Goal: Communication & Community: Answer question/provide support

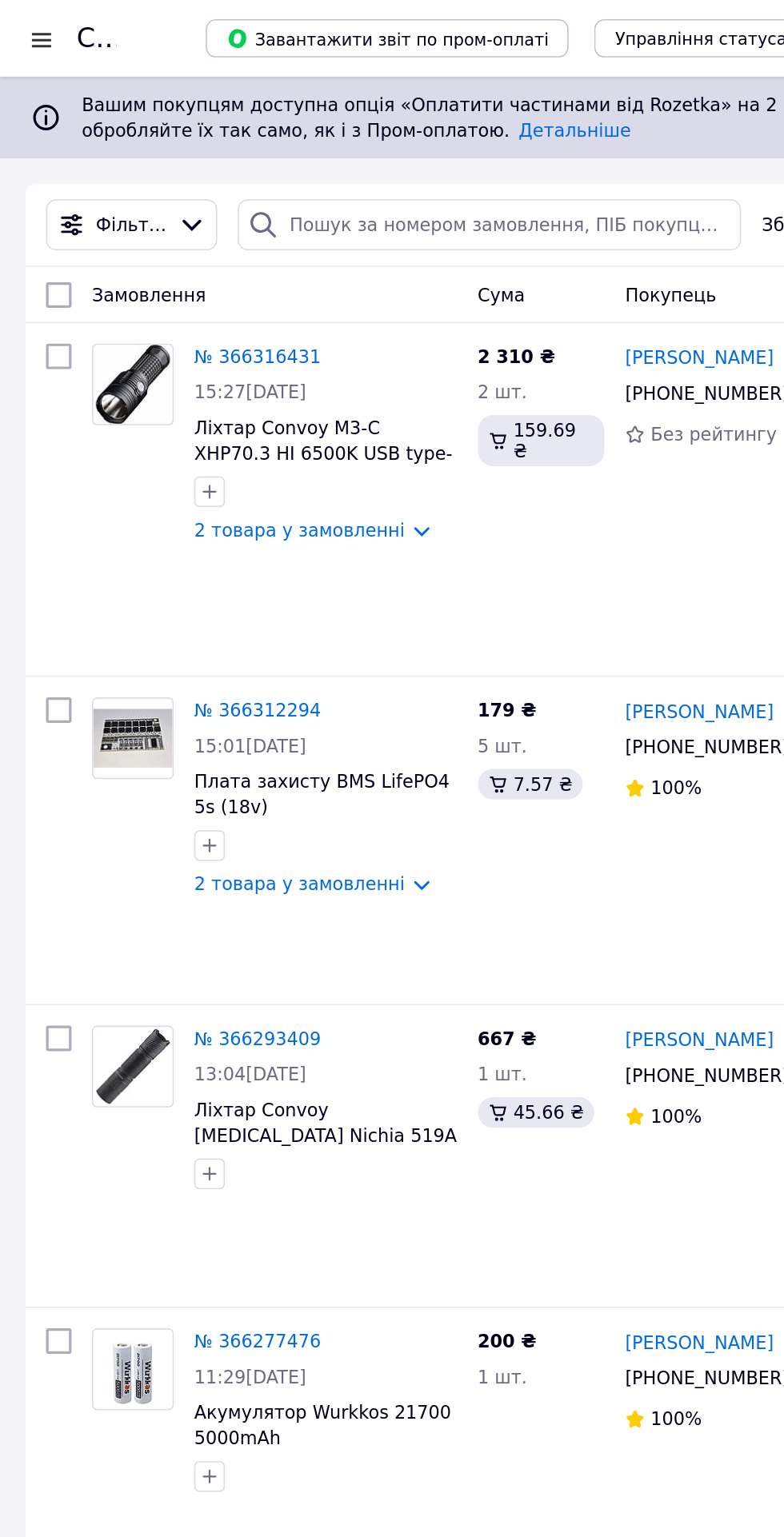
click at [26, 21] on div at bounding box center [26, 25] width 20 height 16
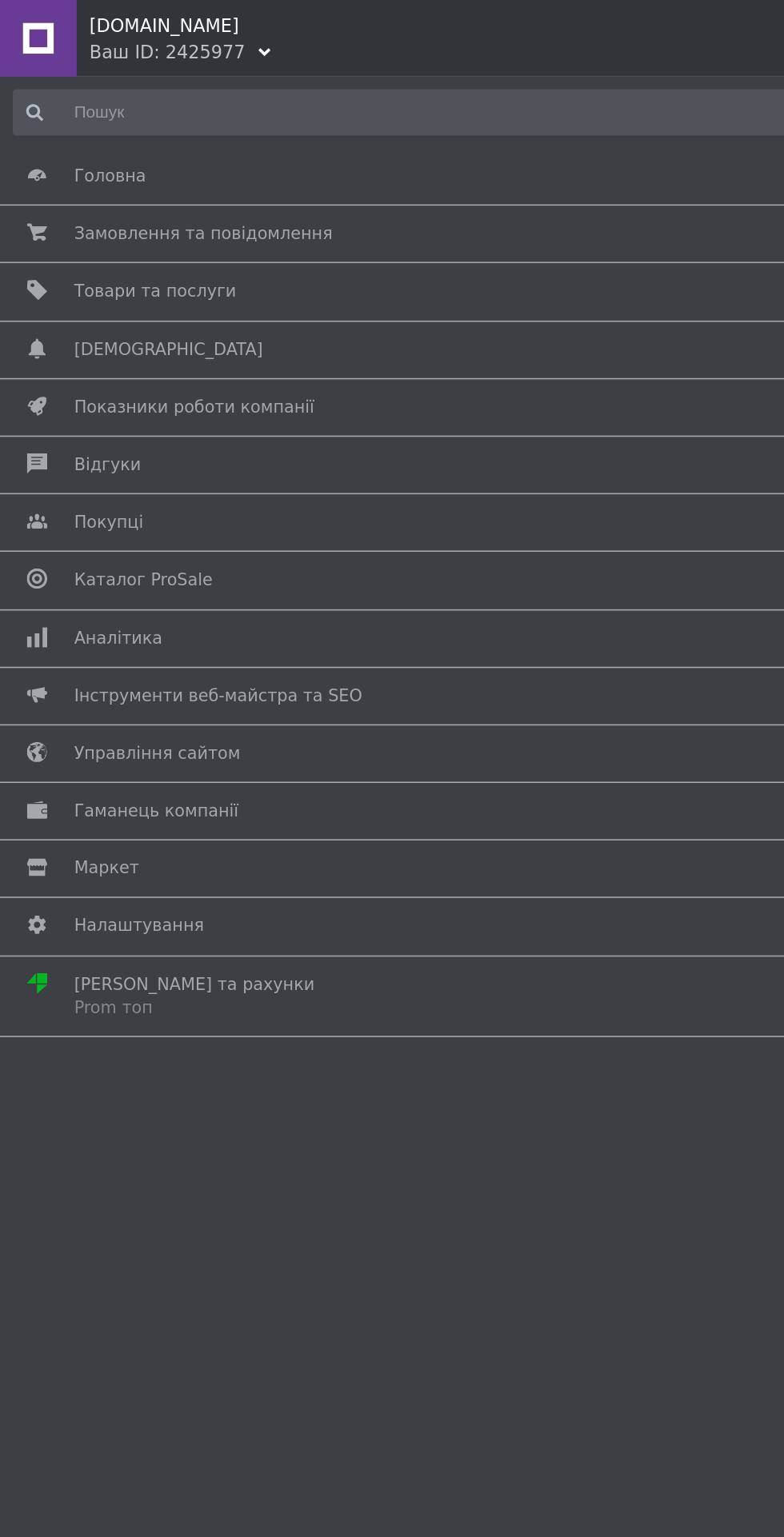
click at [62, 291] on span "Відгуки" at bounding box center [67, 291] width 42 height 14
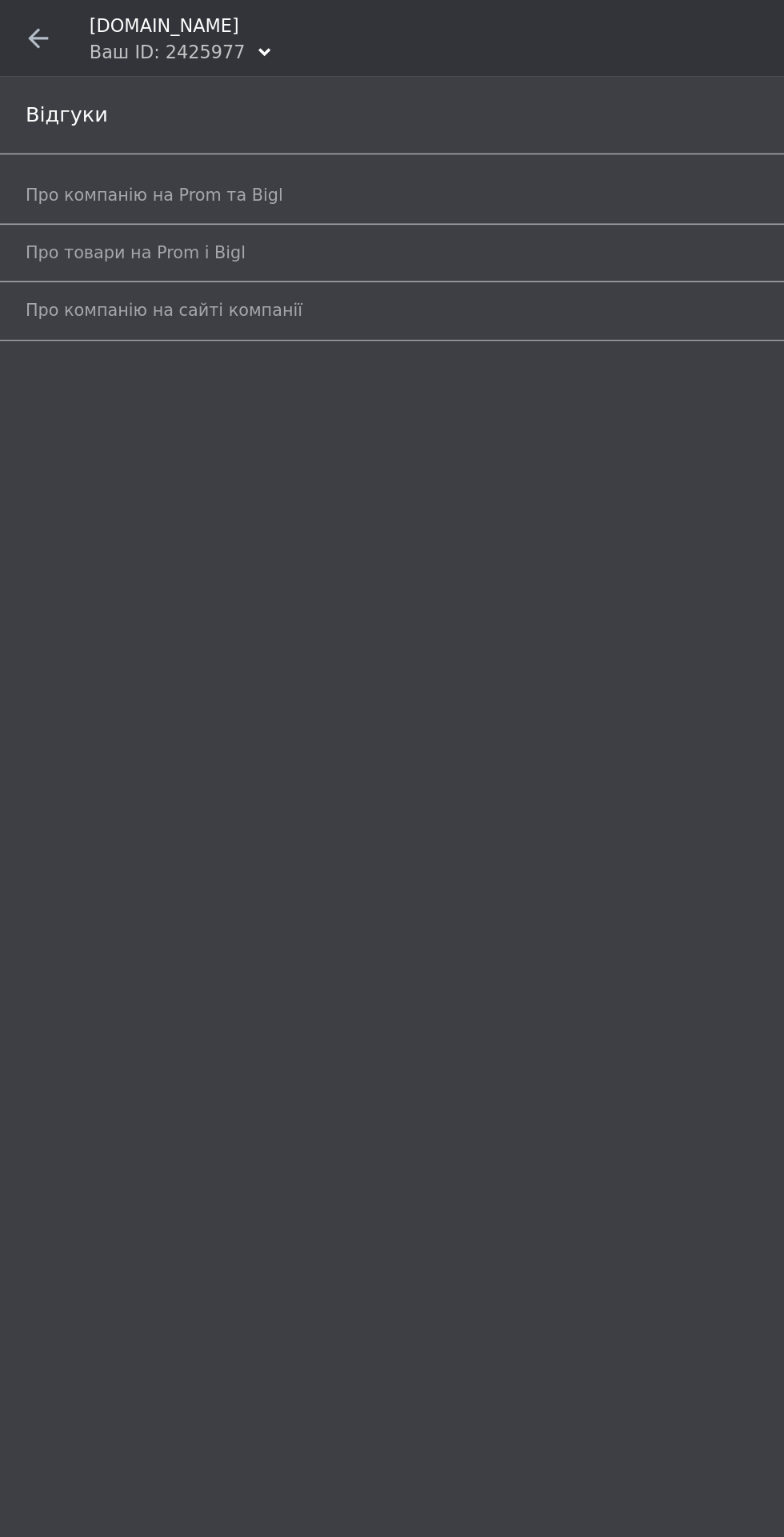
click at [82, 133] on link "Про компанію на Prom та Bigl" at bounding box center [396, 122] width 760 height 27
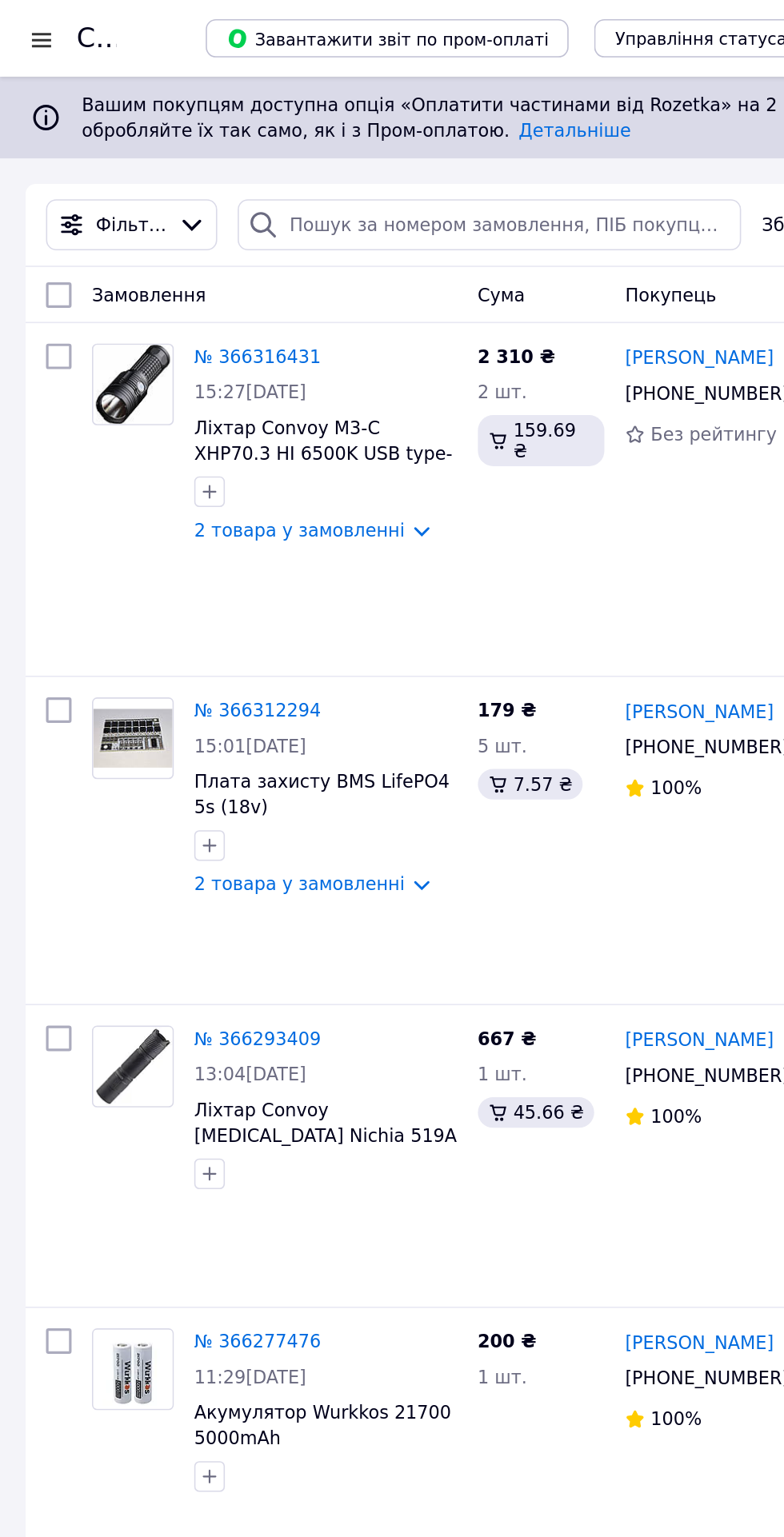
click at [17, 21] on div at bounding box center [26, 25] width 20 height 16
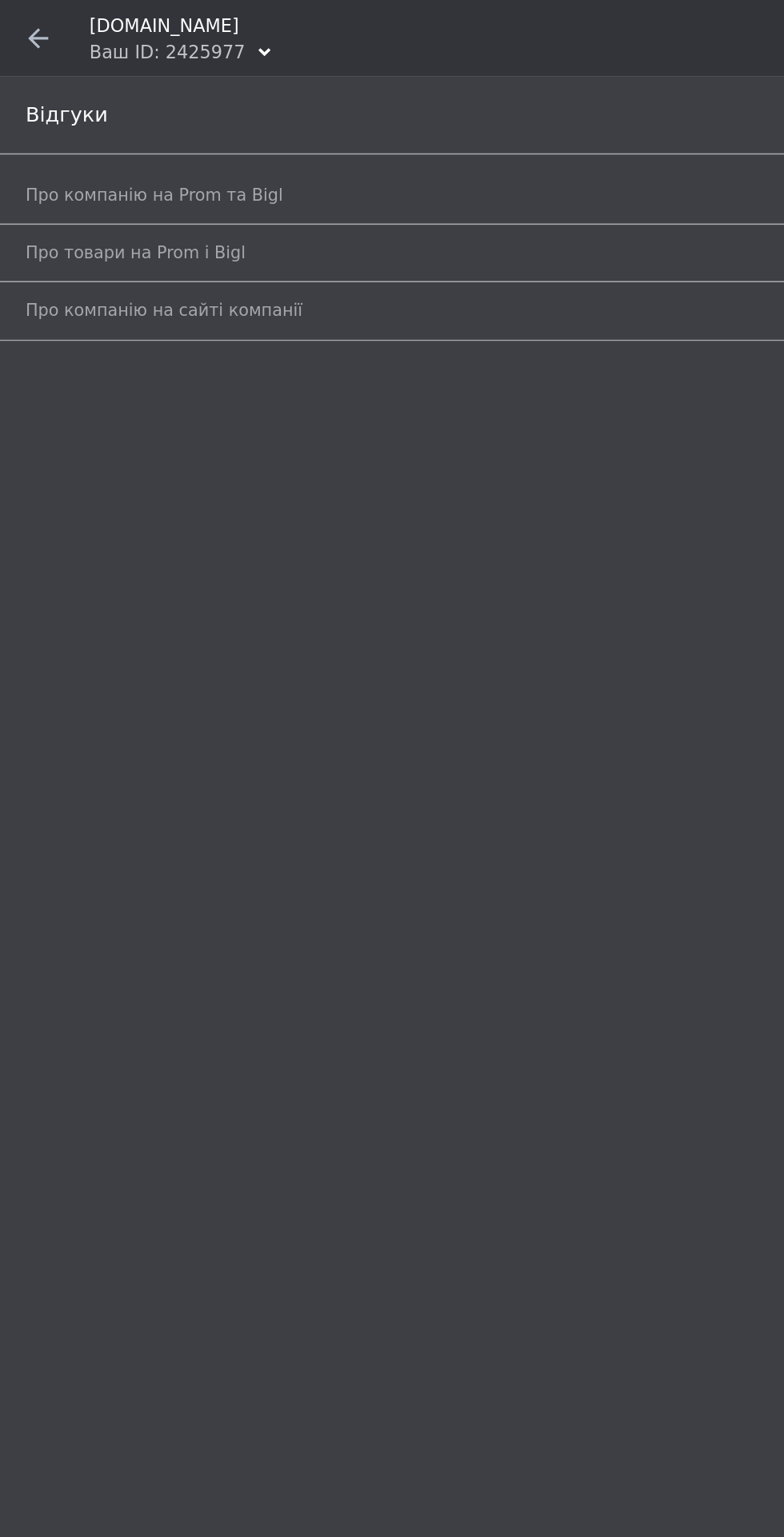
click at [77, 154] on span "Про товари на Prom і Bigl" at bounding box center [85, 158] width 138 height 14
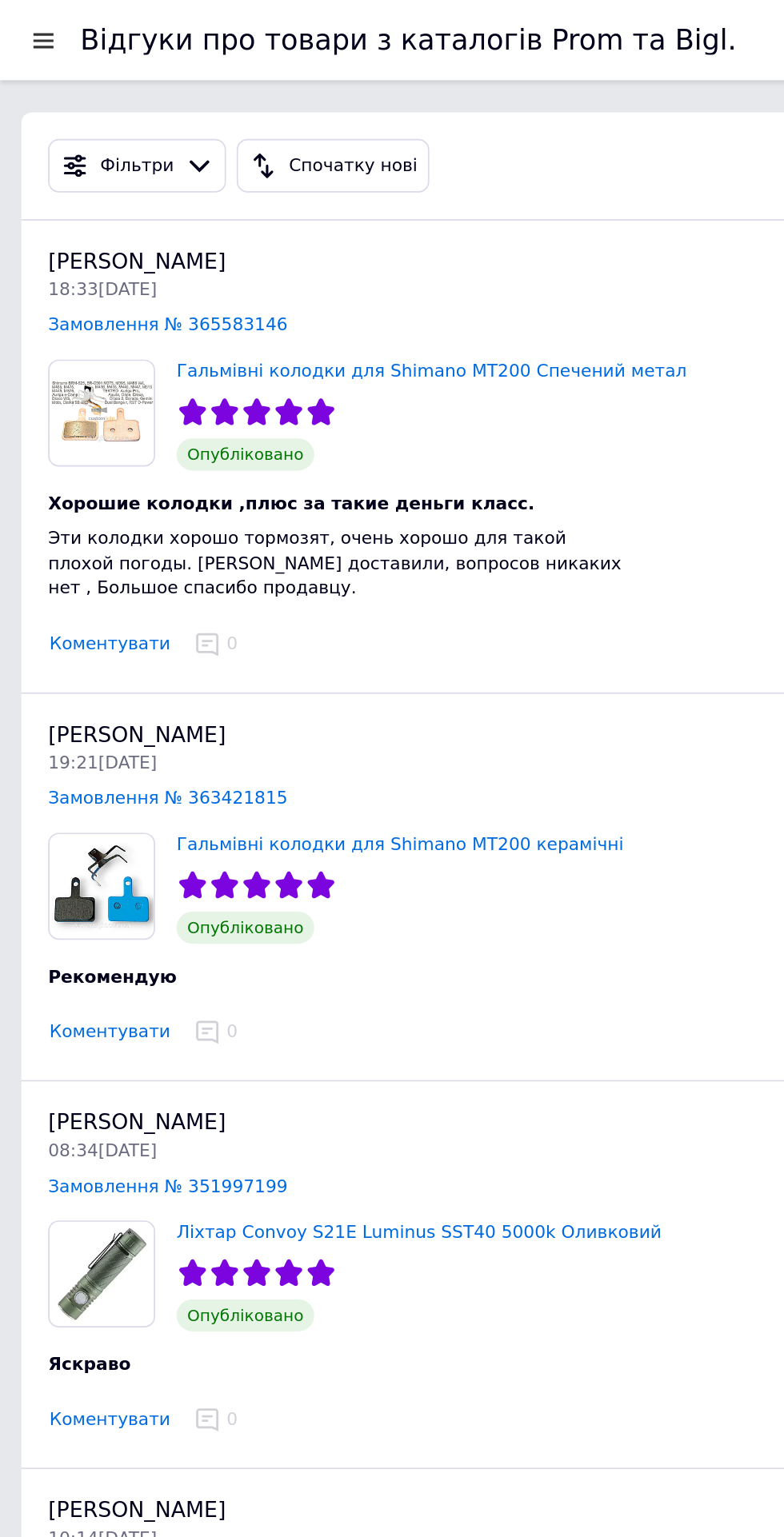
click at [64, 378] on button "Коментувати" at bounding box center [65, 386] width 73 height 17
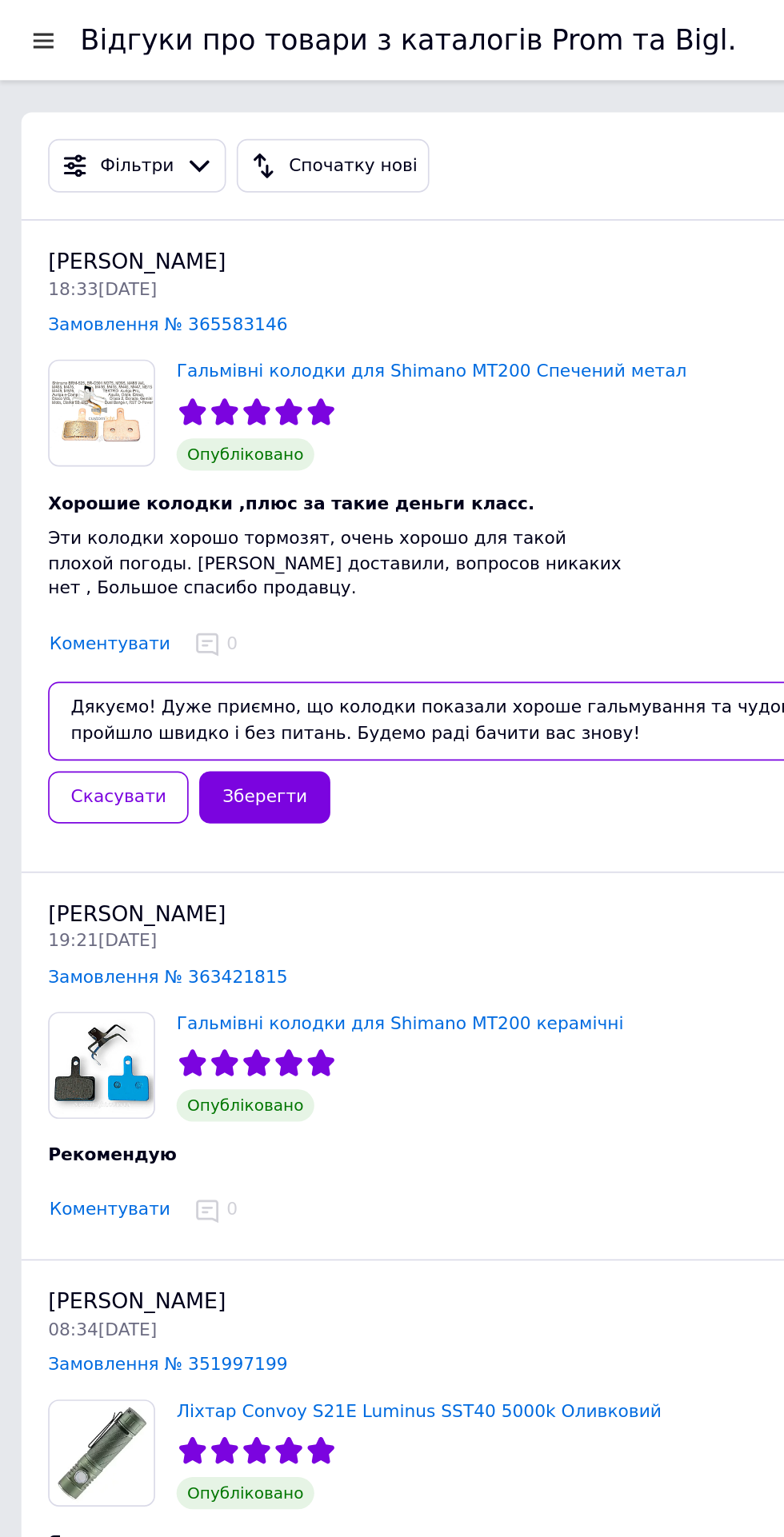
click at [54, 408] on textarea "Дякуємо! Дуже приємно, що колодки показали хороше гальмування та чудово підійшл…" at bounding box center [391, 431] width 726 height 47
paste textarea "за відгук! Приємно чути, що колодки ефективно працюють навіть у поганих погодни…"
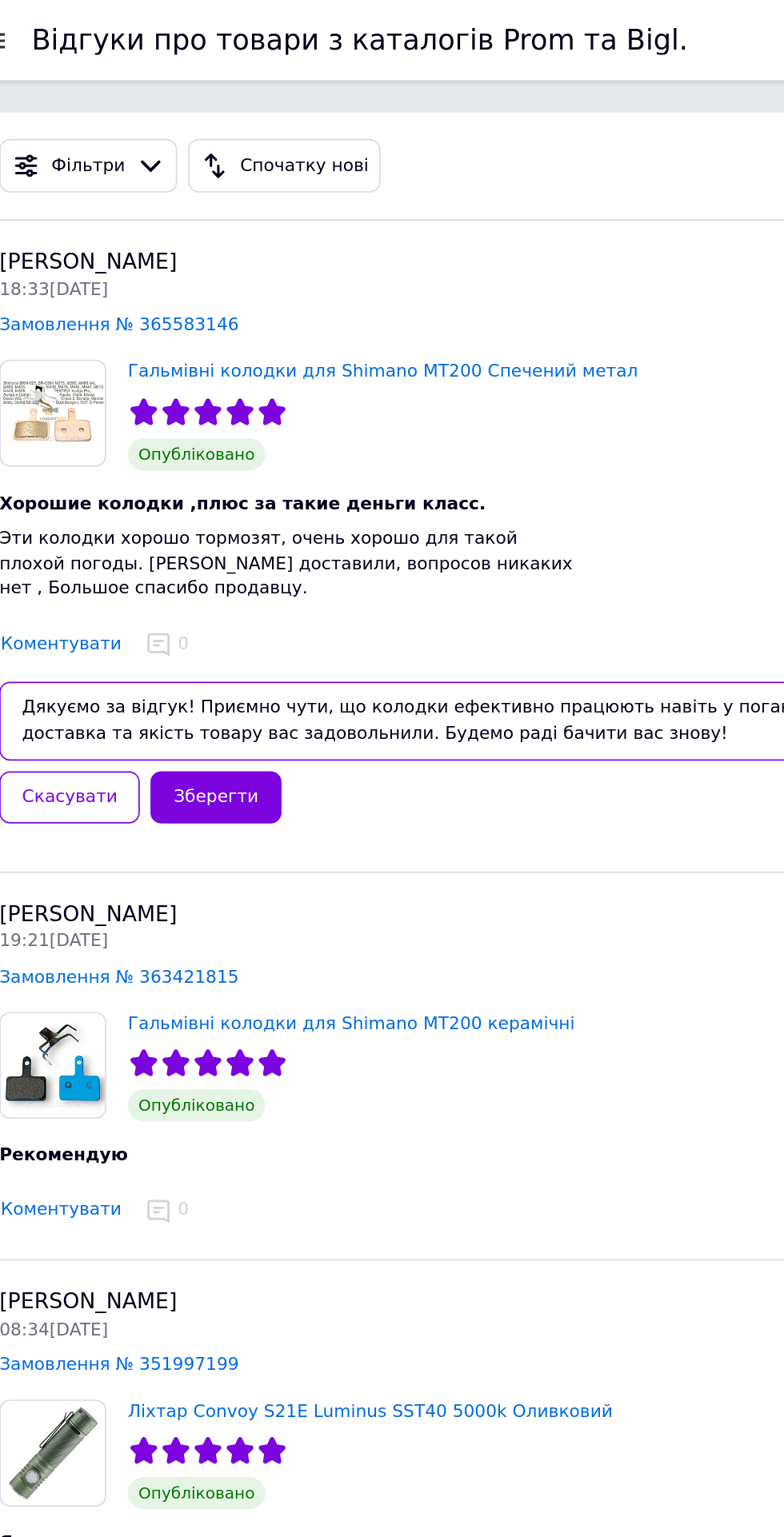
click at [172, 422] on textarea "Дякуємо за відгук! Приємно чути, що колодки ефективно працюють навіть у поганих…" at bounding box center [391, 431] width 726 height 47
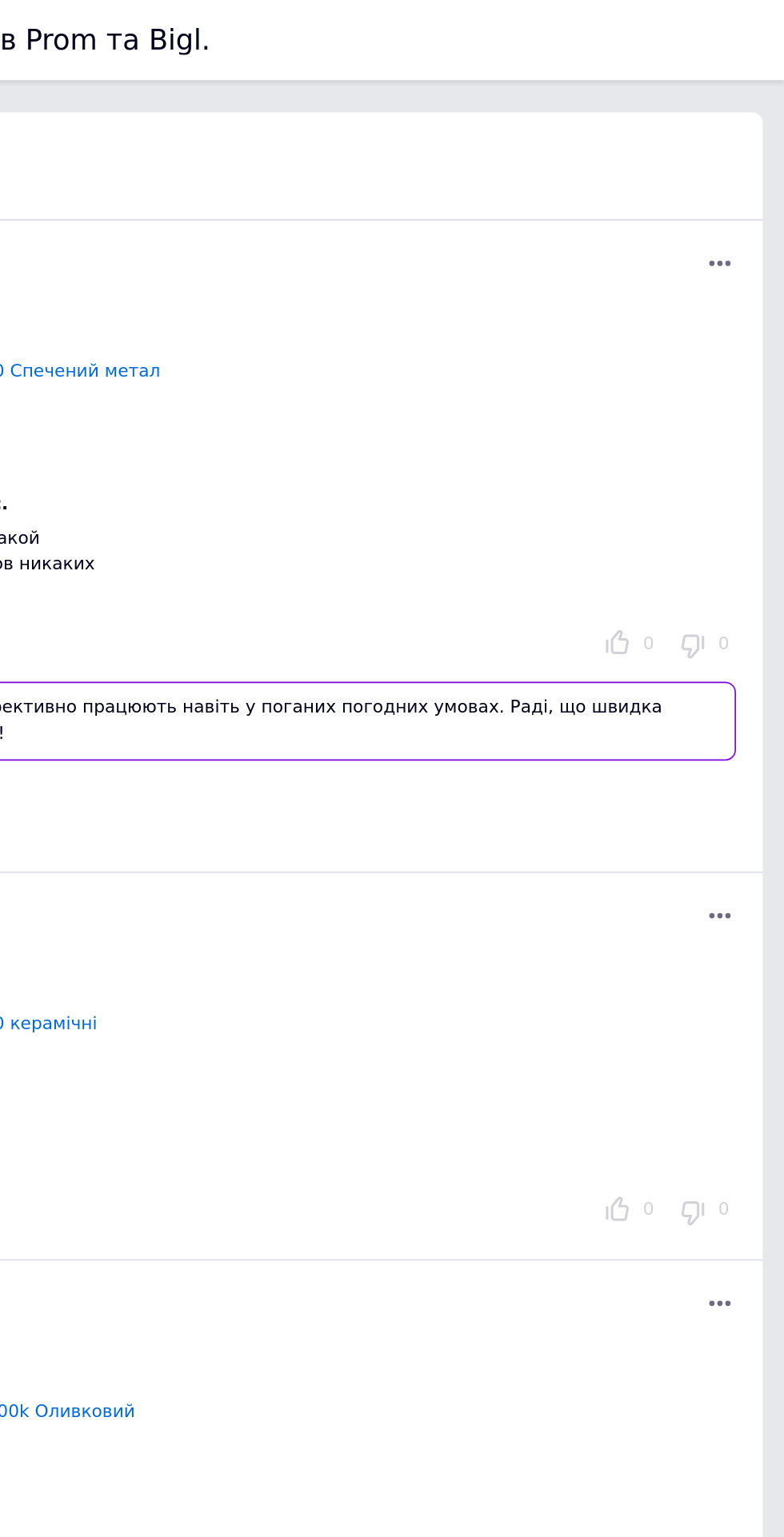
click at [724, 408] on textarea "Дякуємо за відгук! Приємно чути, що колодки ефективно працюють навіть у поганих…" at bounding box center [391, 431] width 726 height 47
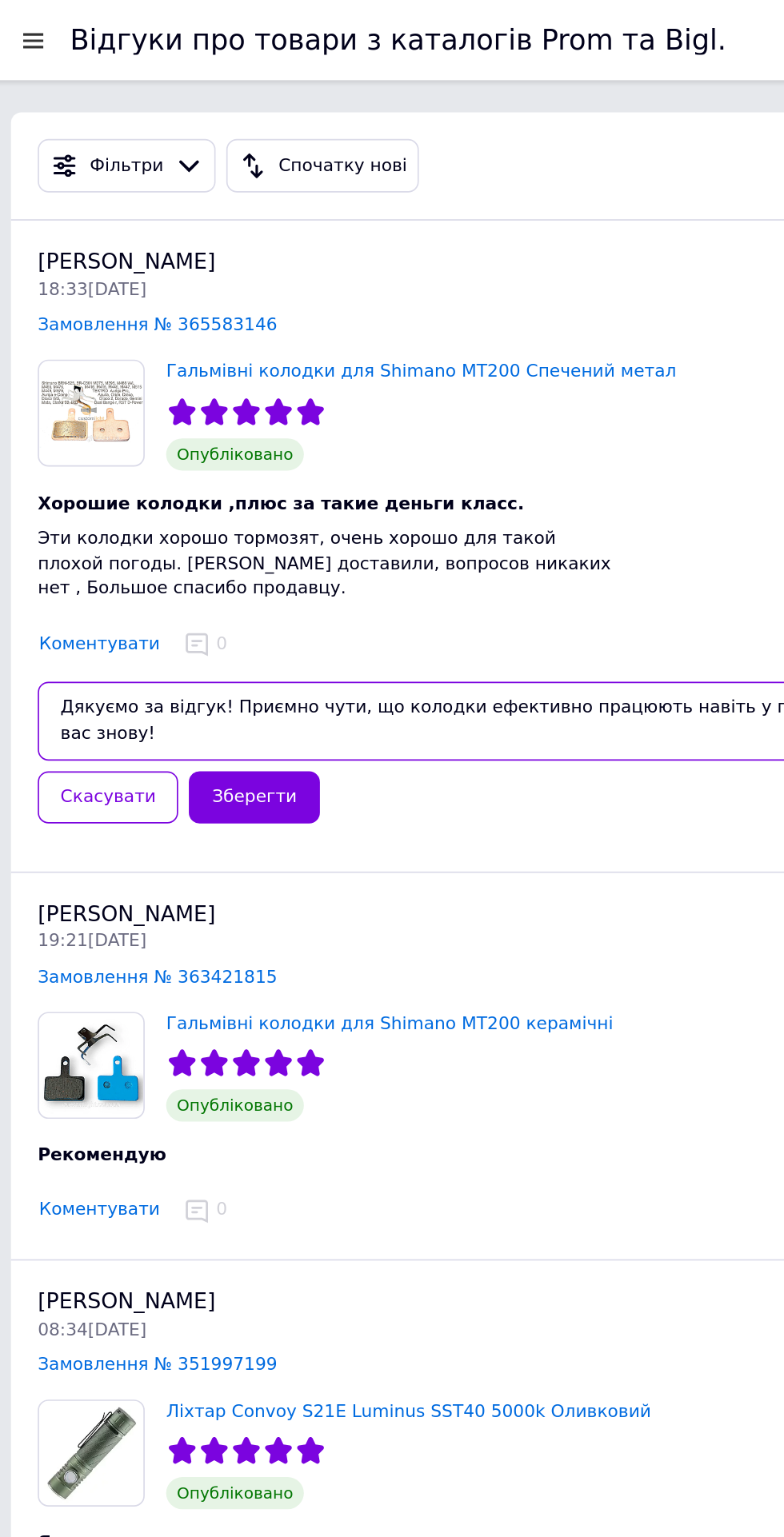
type textarea "Дякуємо за відгук! Приємно чути, що колодки ефективно працюють навіть у поганих…"
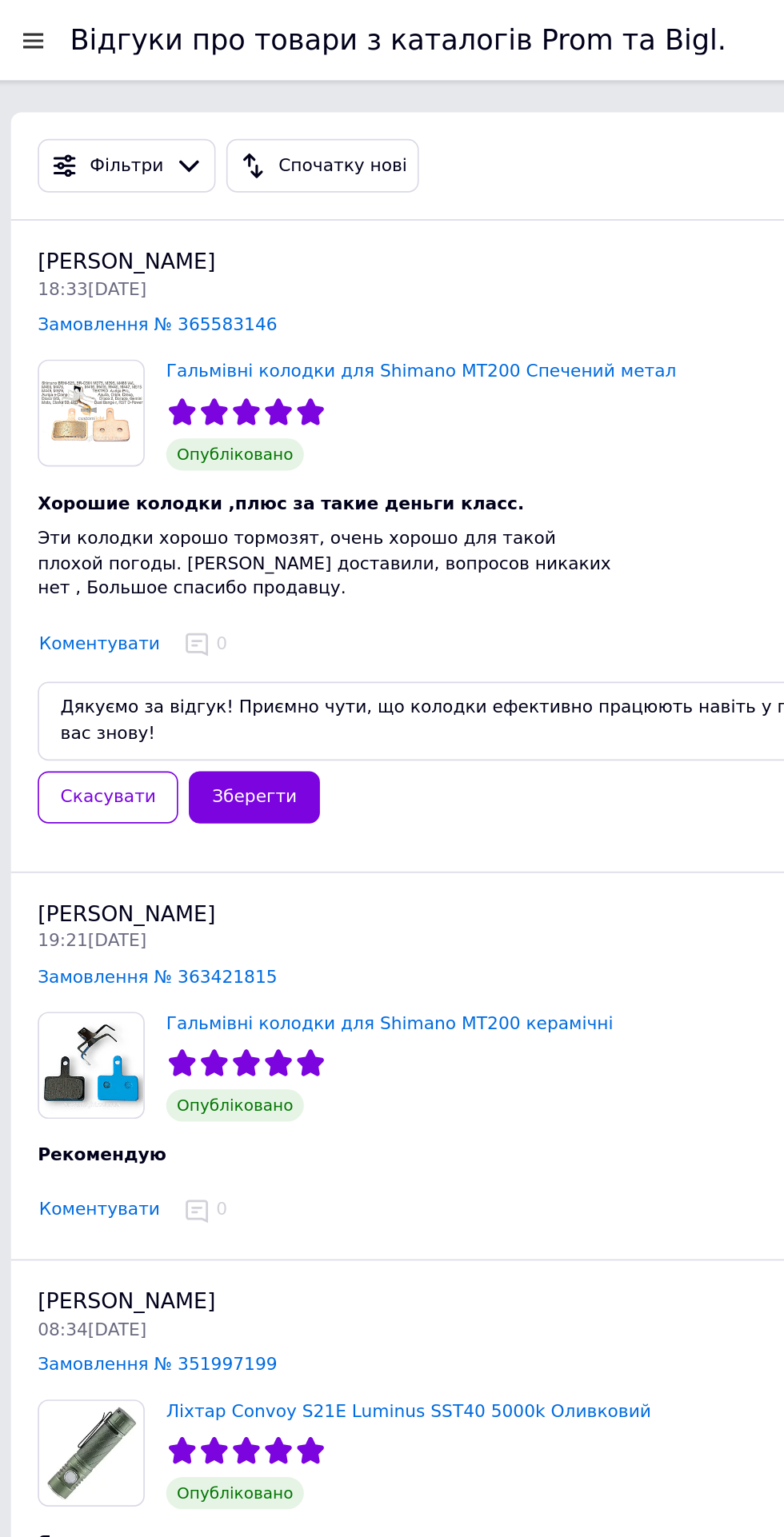
click at [147, 462] on button "Зберегти" at bounding box center [157, 477] width 78 height 31
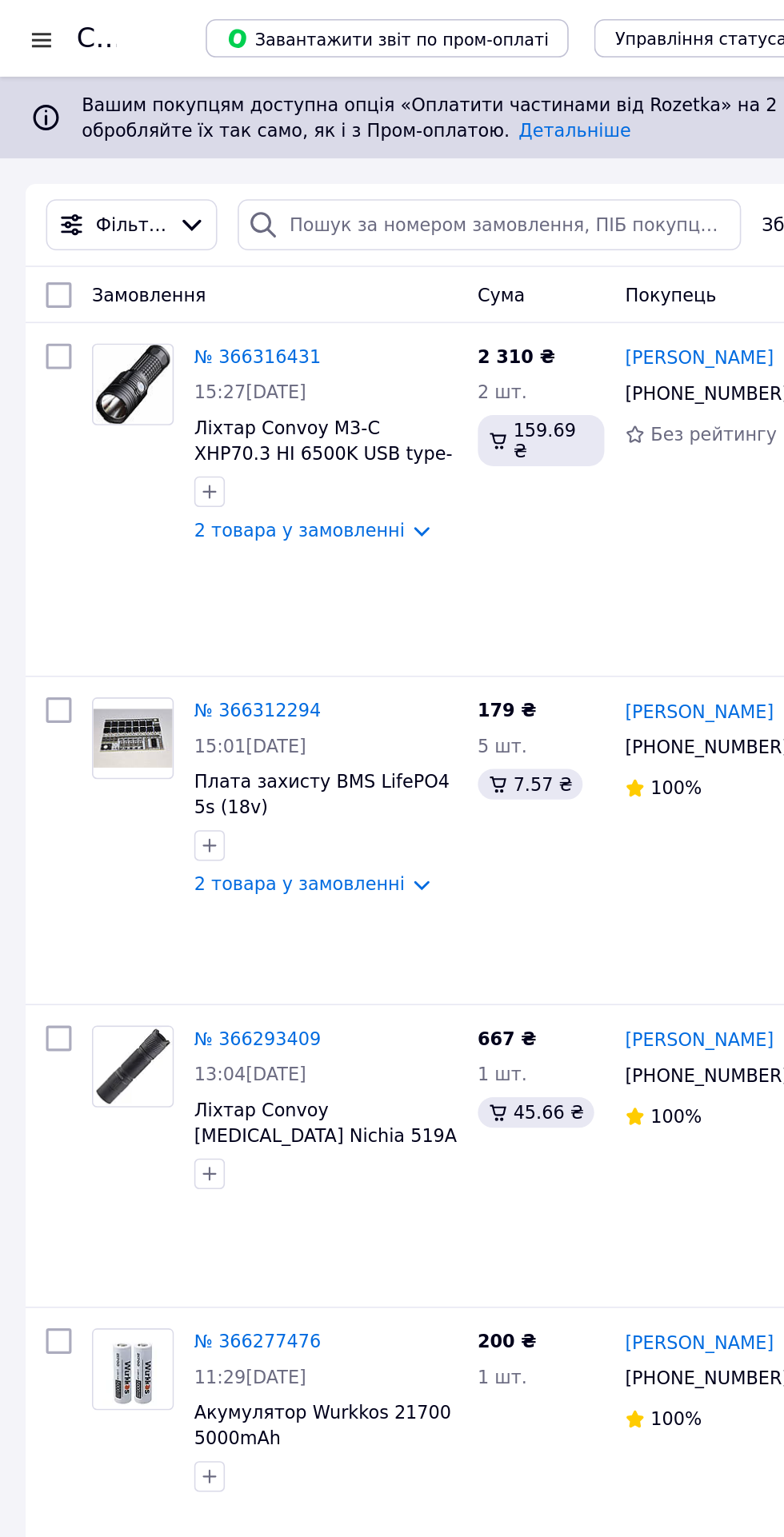
click at [24, 21] on div at bounding box center [26, 25] width 20 height 16
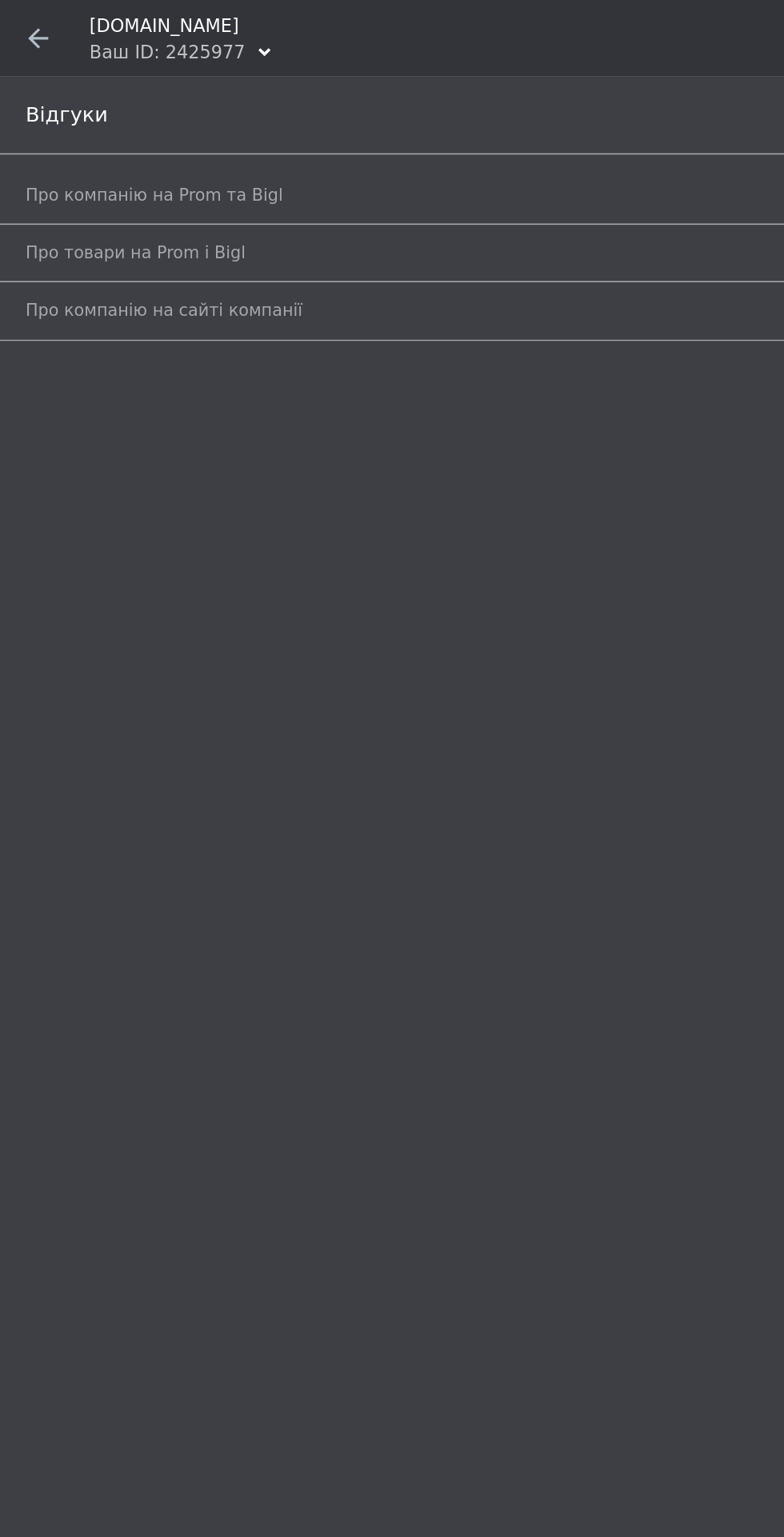
click at [161, 120] on span "Про компанію на Prom та Bigl" at bounding box center [374, 122] width 716 height 14
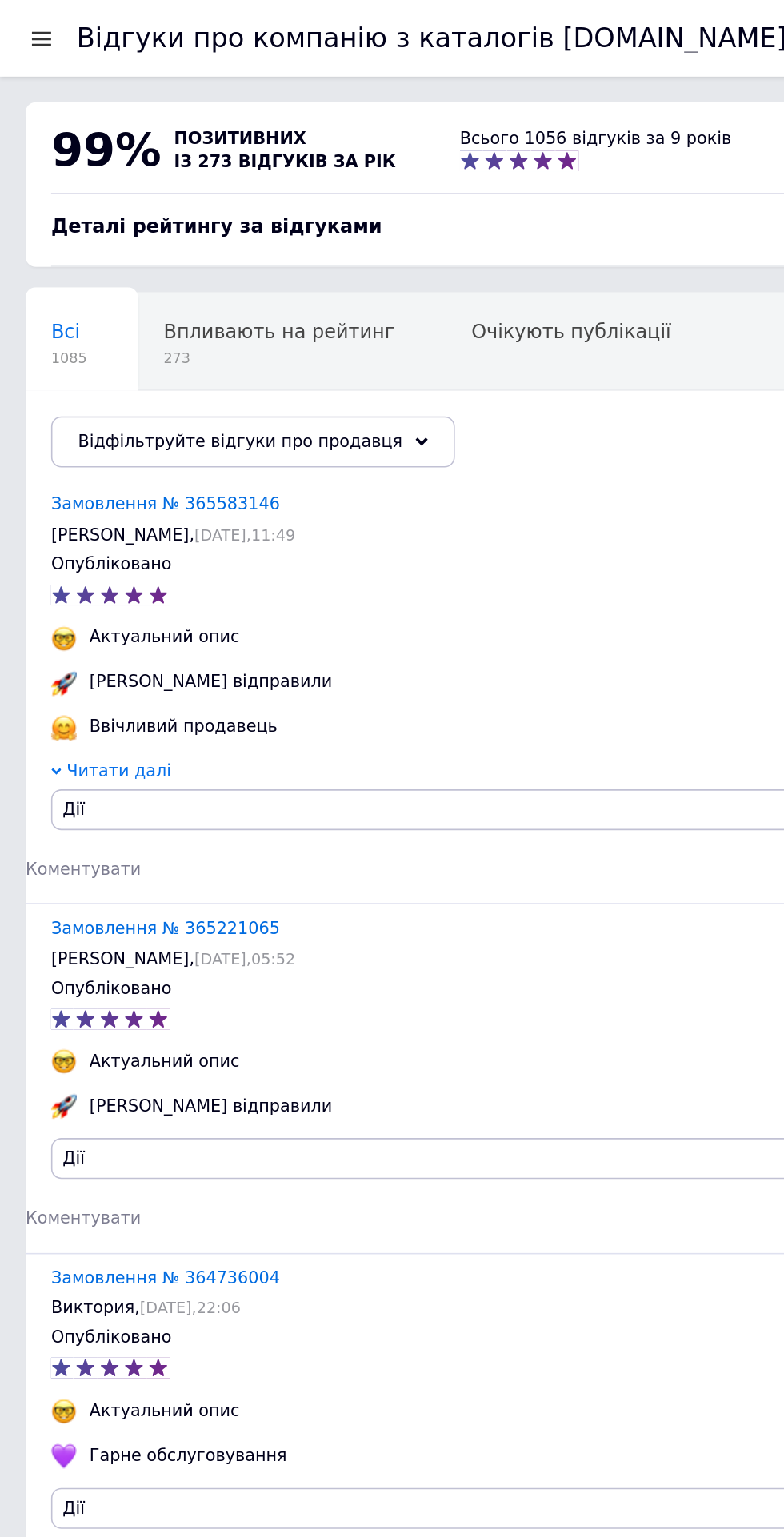
click at [21, 24] on div at bounding box center [26, 24] width 20 height 14
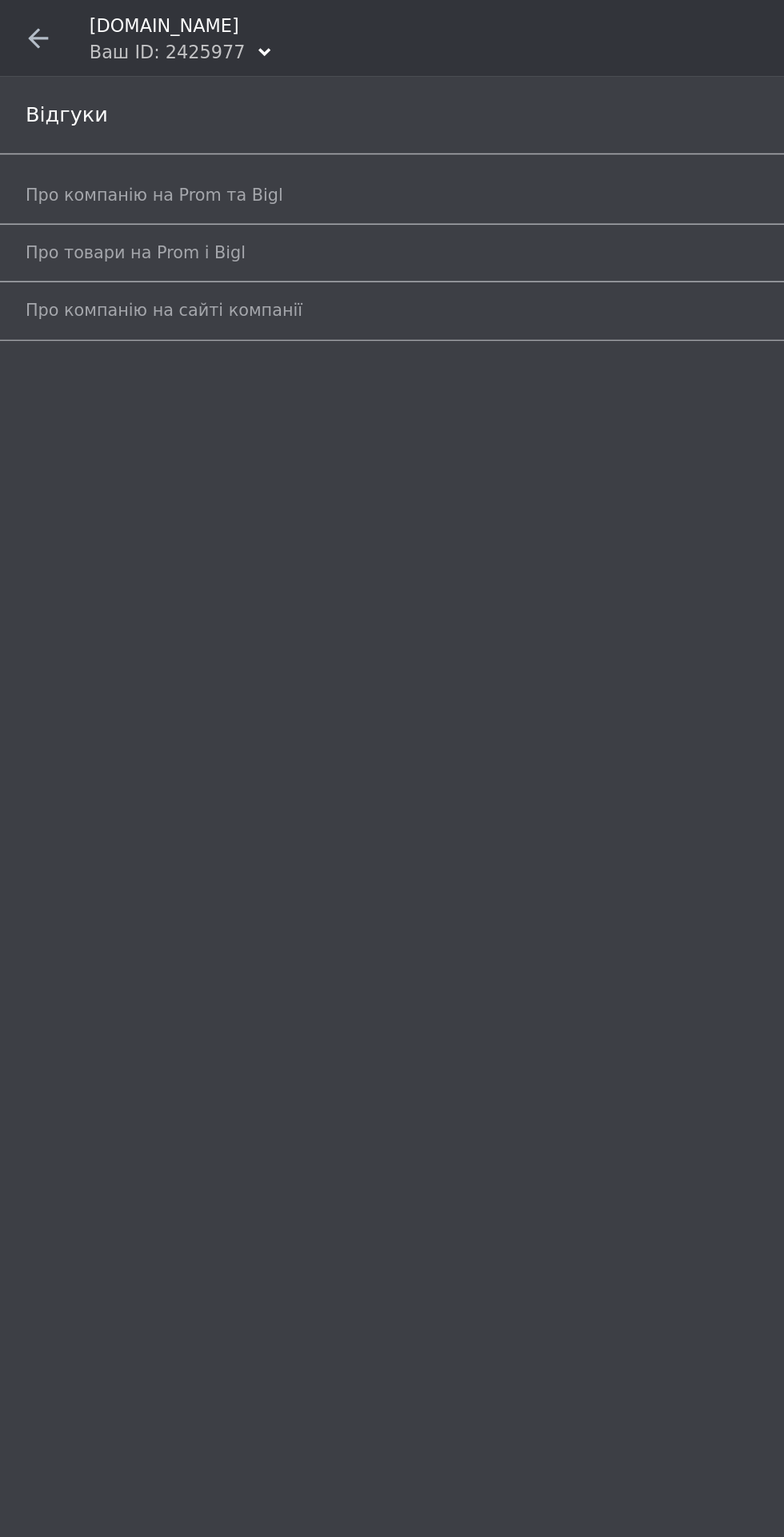
click at [96, 159] on span "Про товари на Prom і Bigl" at bounding box center [85, 158] width 138 height 14
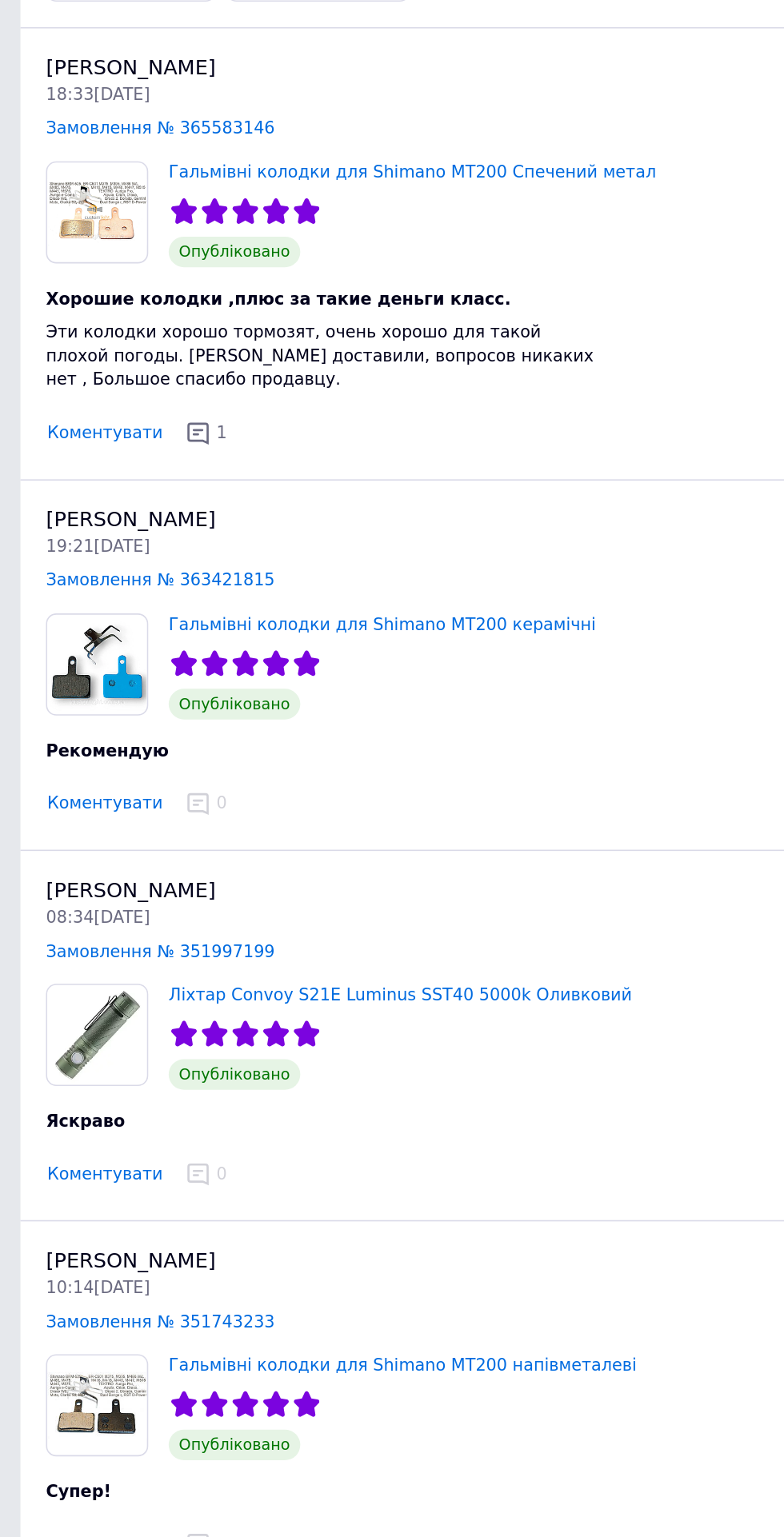
click at [135, 380] on span "1" at bounding box center [138, 385] width 6 height 12
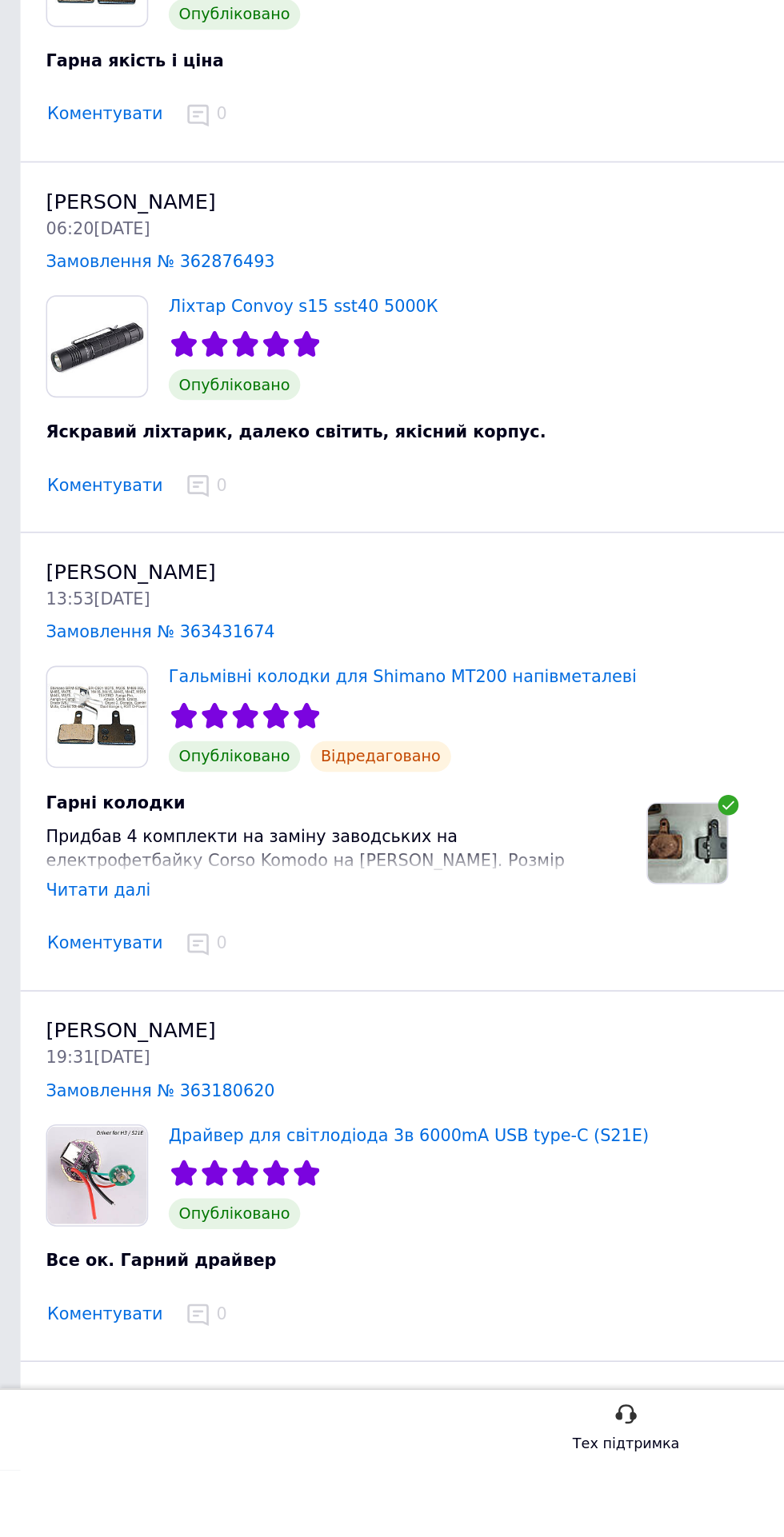
scroll to position [1727, 0]
click at [58, 1168] on div "Читати далі" at bounding box center [61, 1174] width 65 height 12
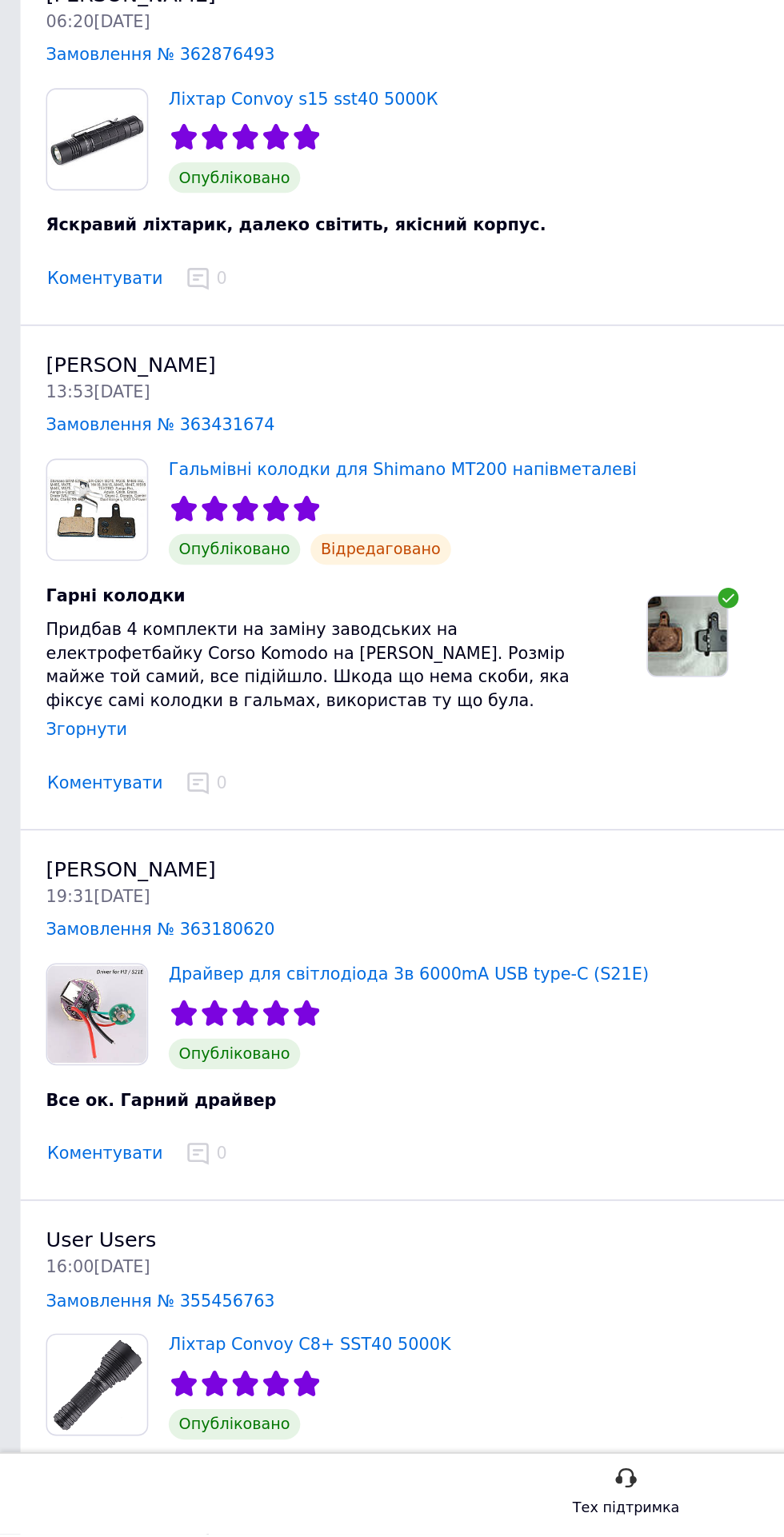
scroll to position [1903, 0]
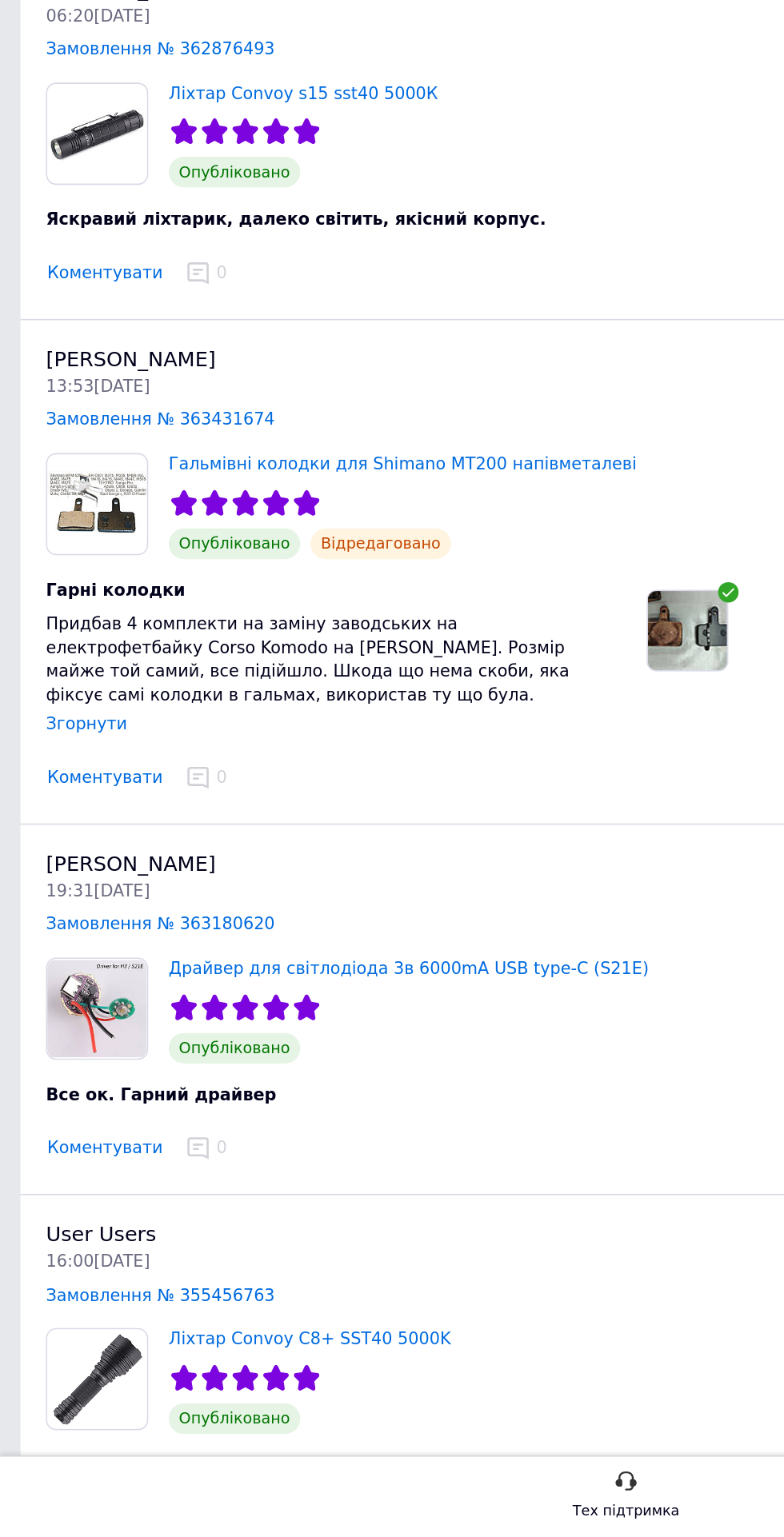
click at [439, 945] on img at bounding box center [430, 970] width 50 height 50
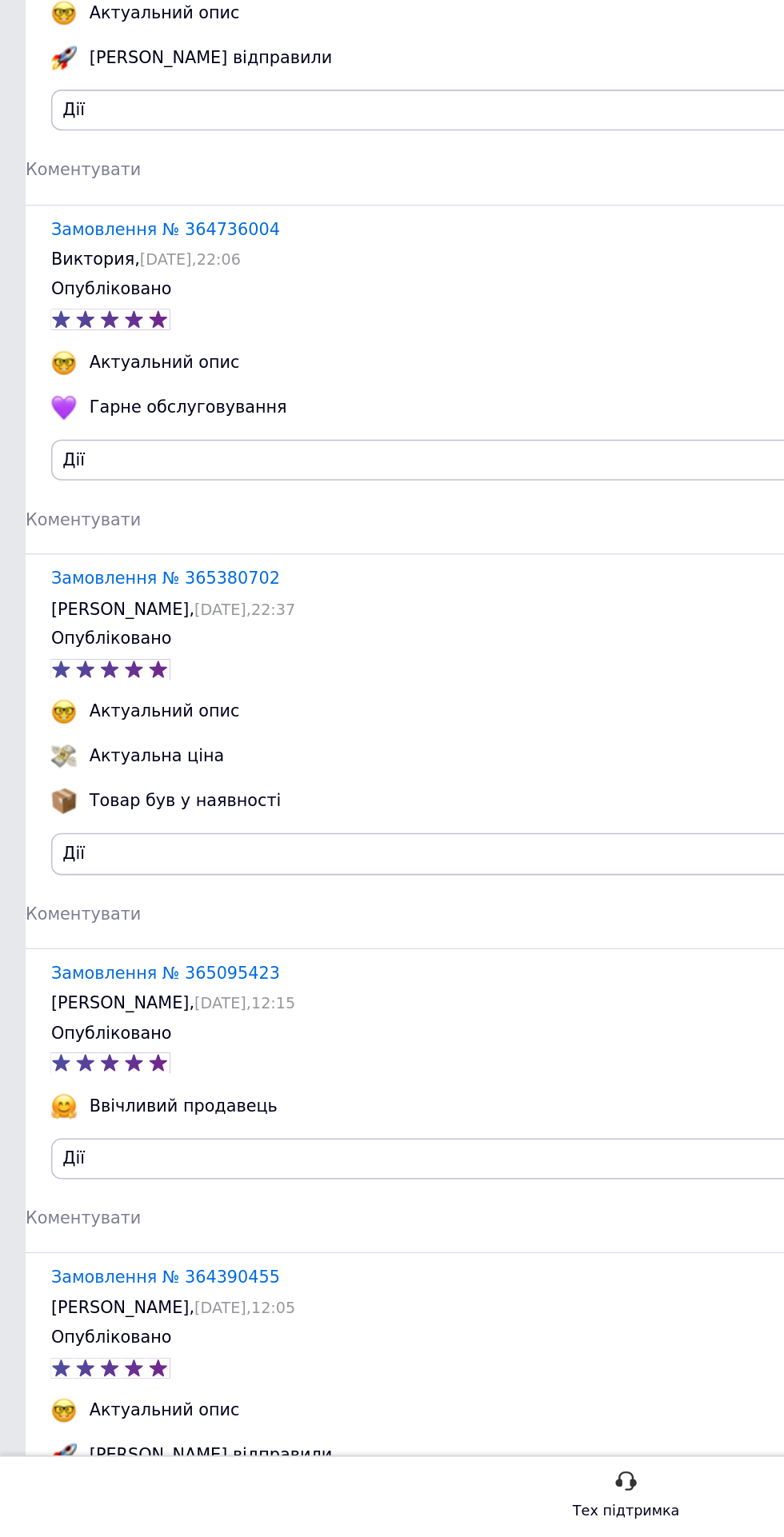
scroll to position [96, 0]
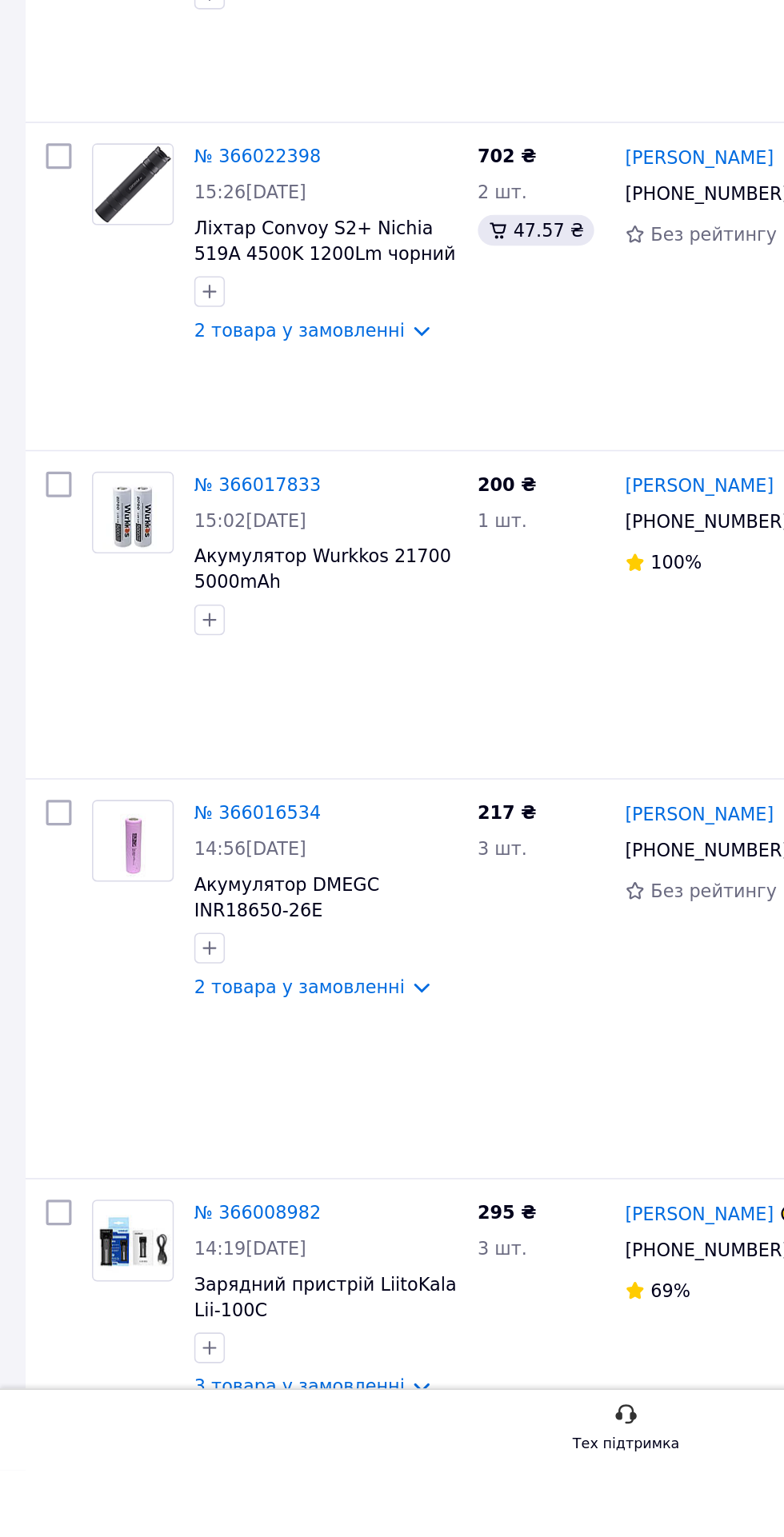
scroll to position [2485, 0]
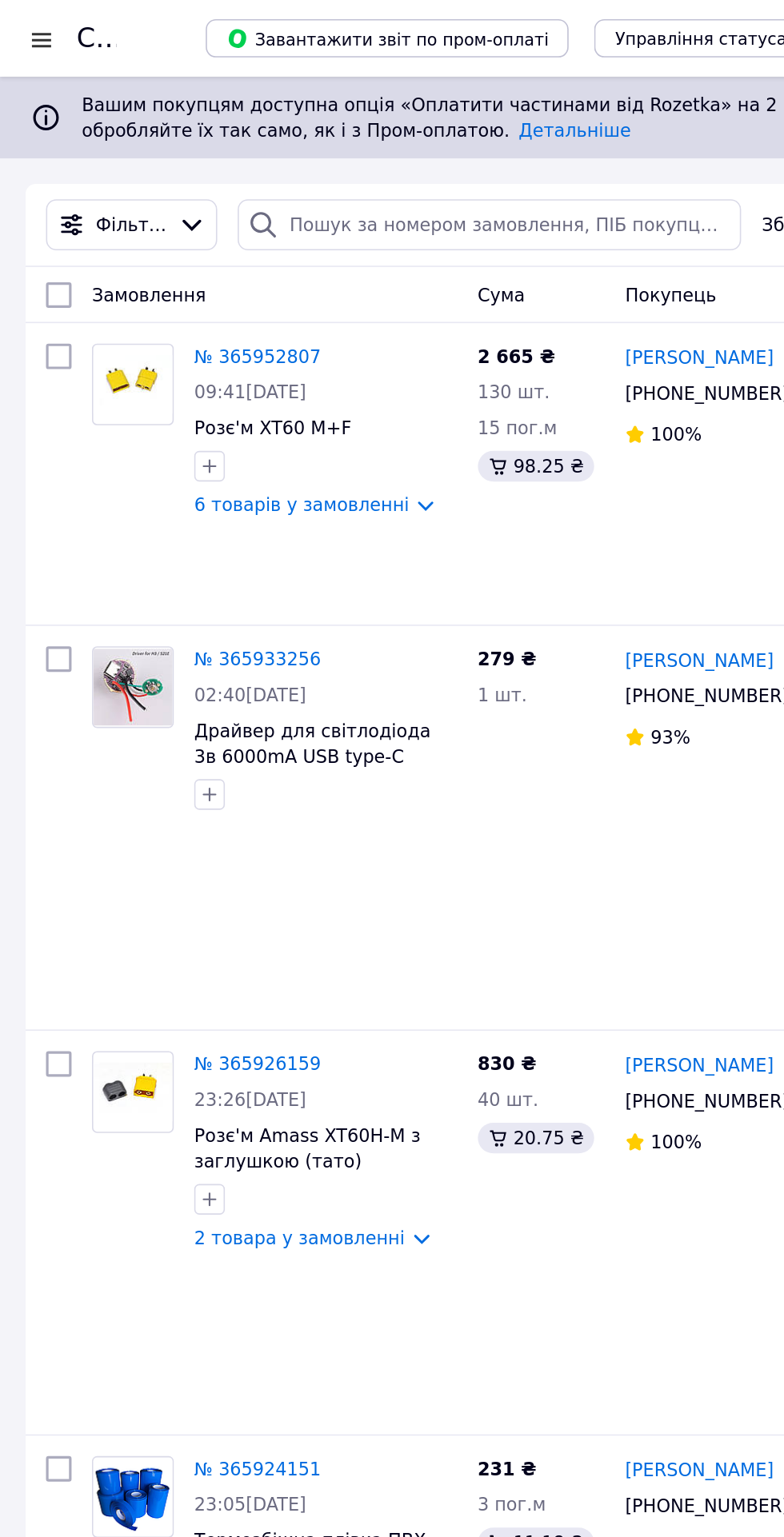
click at [203, 319] on link "6 товарів у замовленні" at bounding box center [188, 316] width 134 height 13
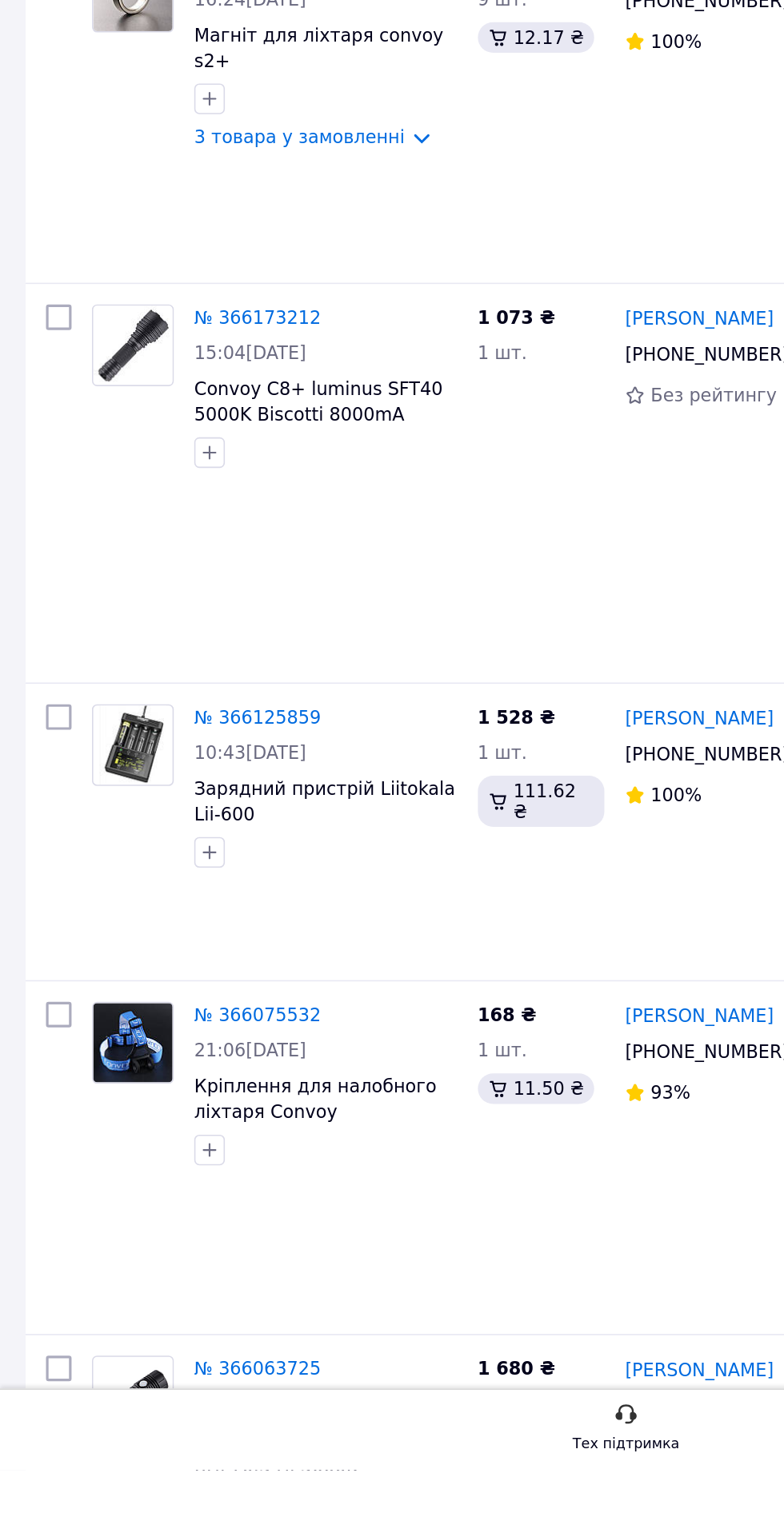
scroll to position [1516, 0]
